Goal: Task Accomplishment & Management: Manage account settings

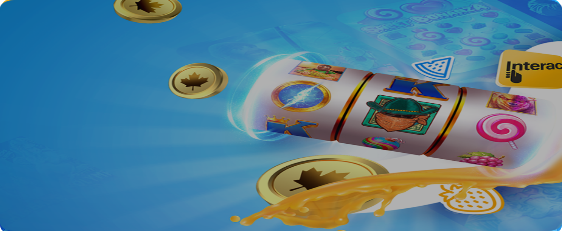
type input "**********"
click at [50, 31] on button "Log in" at bounding box center [40, 27] width 20 height 8
click at [23, 153] on button "Log In" at bounding box center [13, 157] width 20 height 8
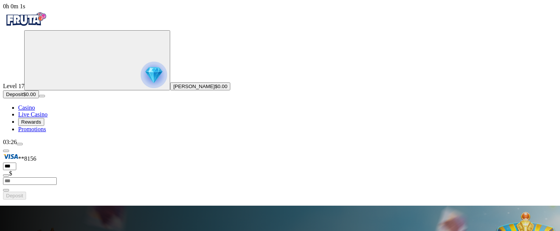
click at [141, 82] on img "Primary" at bounding box center [154, 75] width 26 height 26
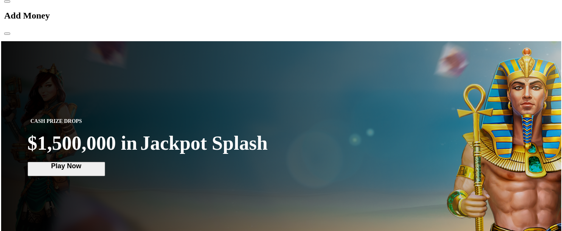
scroll to position [407, 0]
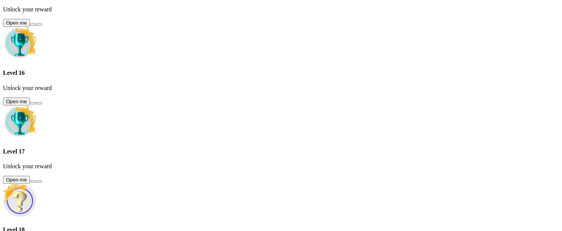
scroll to position [470, 0]
